Goal: Find specific page/section: Find specific page/section

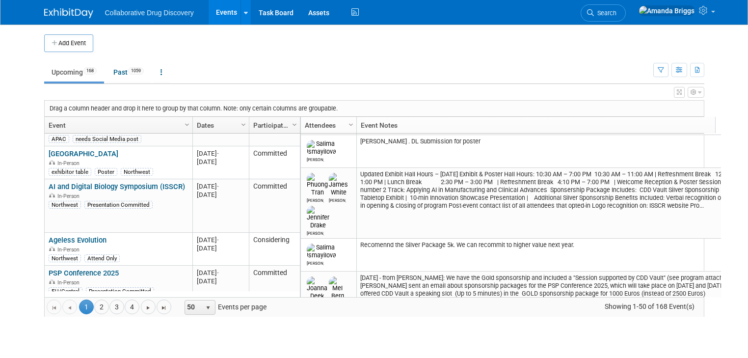
scroll to position [471, 0]
click at [369, 67] on icon "button" at bounding box center [661, 70] width 6 height 6
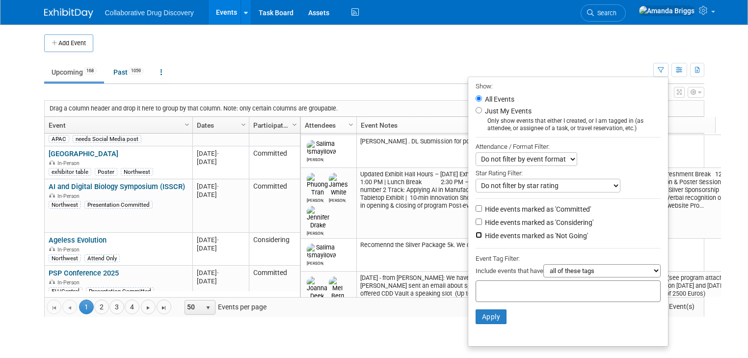
click at [369, 234] on input "Hide events marked as 'Not Going'" at bounding box center [478, 235] width 6 height 6
checkbox input "true"
click at [369, 289] on input "text" at bounding box center [519, 290] width 79 height 10
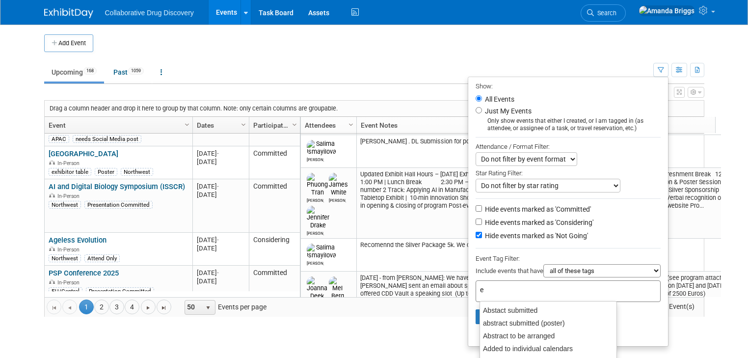
type input "eu"
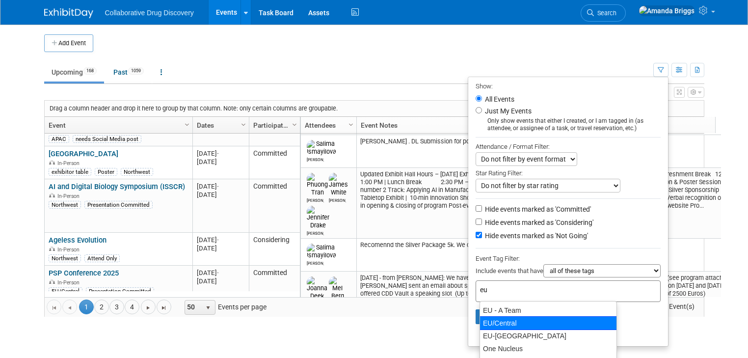
click at [369, 321] on div "EU/Central" at bounding box center [547, 323] width 137 height 14
type input "EU/Central"
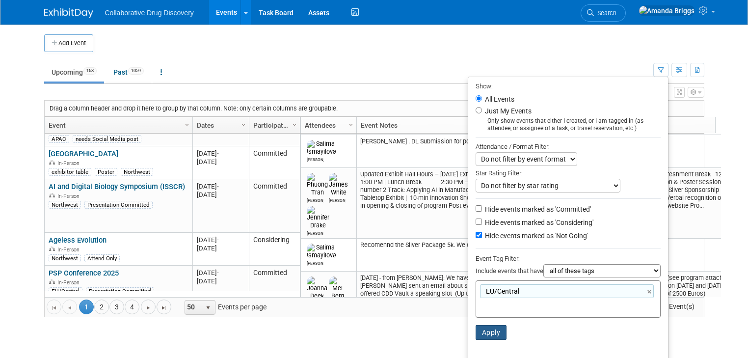
click at [369, 331] on button "Apply" at bounding box center [490, 332] width 31 height 15
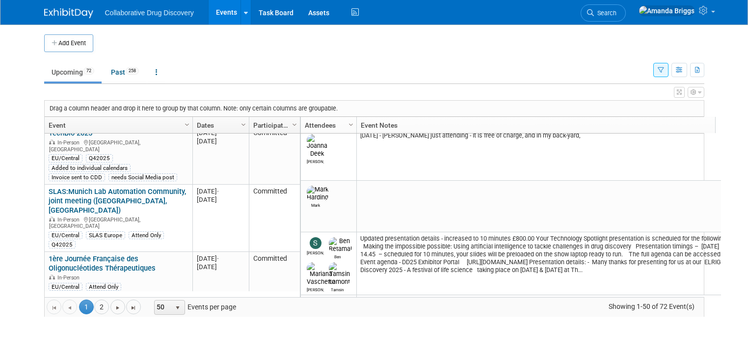
scroll to position [330, 0]
